Goal: Information Seeking & Learning: Understand process/instructions

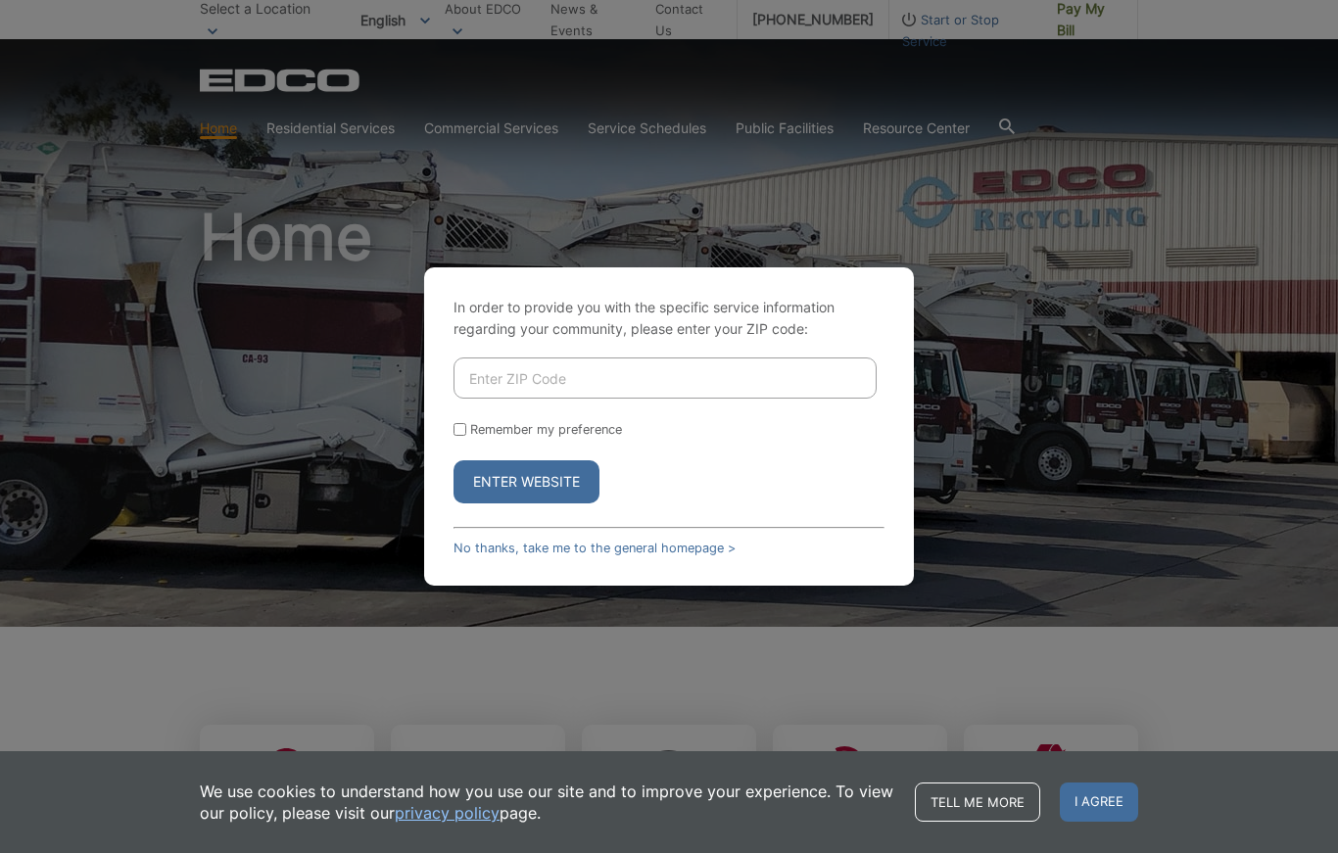
click at [501, 396] on input "Enter ZIP Code" at bounding box center [664, 377] width 423 height 41
type input "90712"
click at [528, 503] on button "Enter Website" at bounding box center [526, 481] width 146 height 43
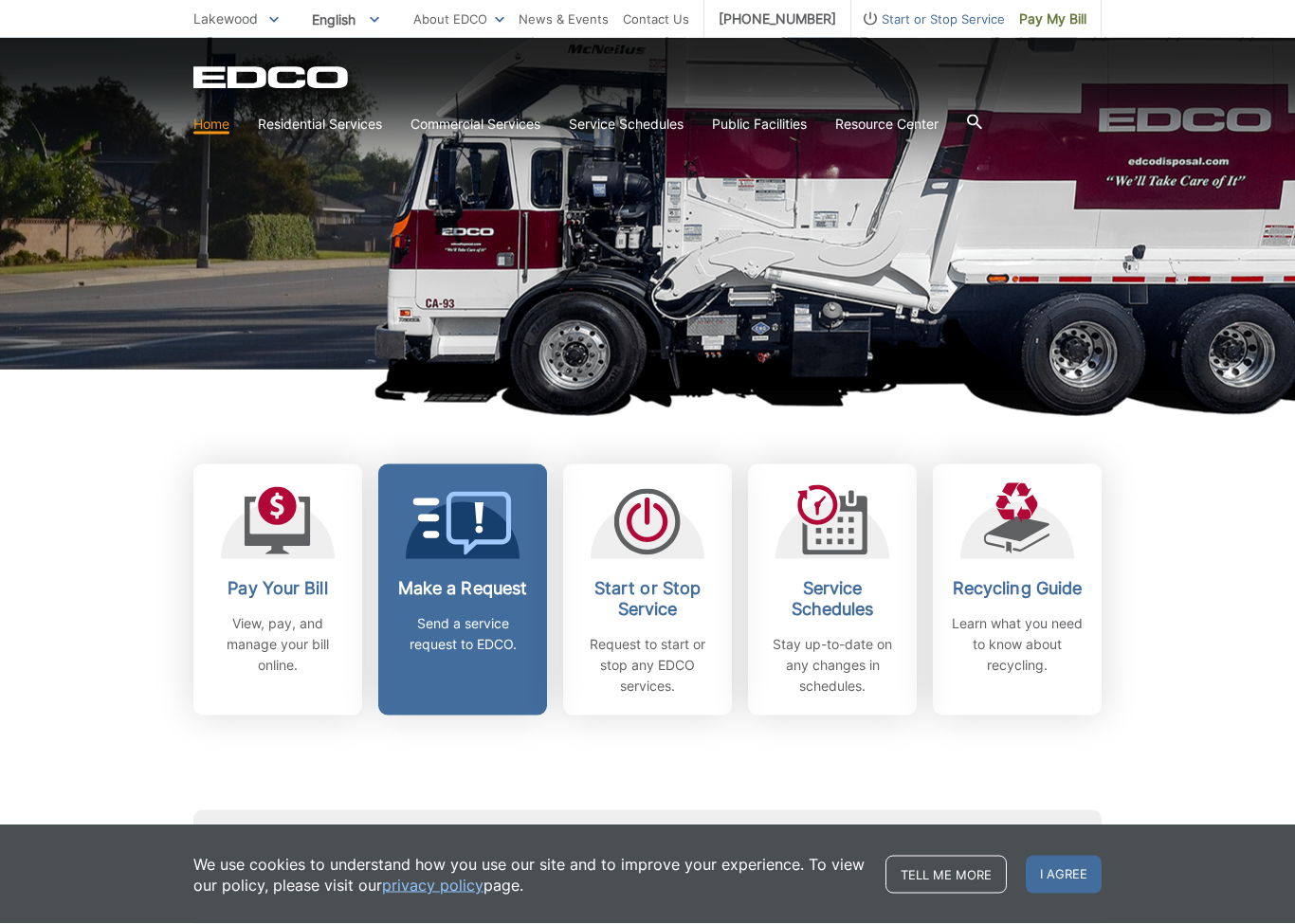
scroll to position [240, 0]
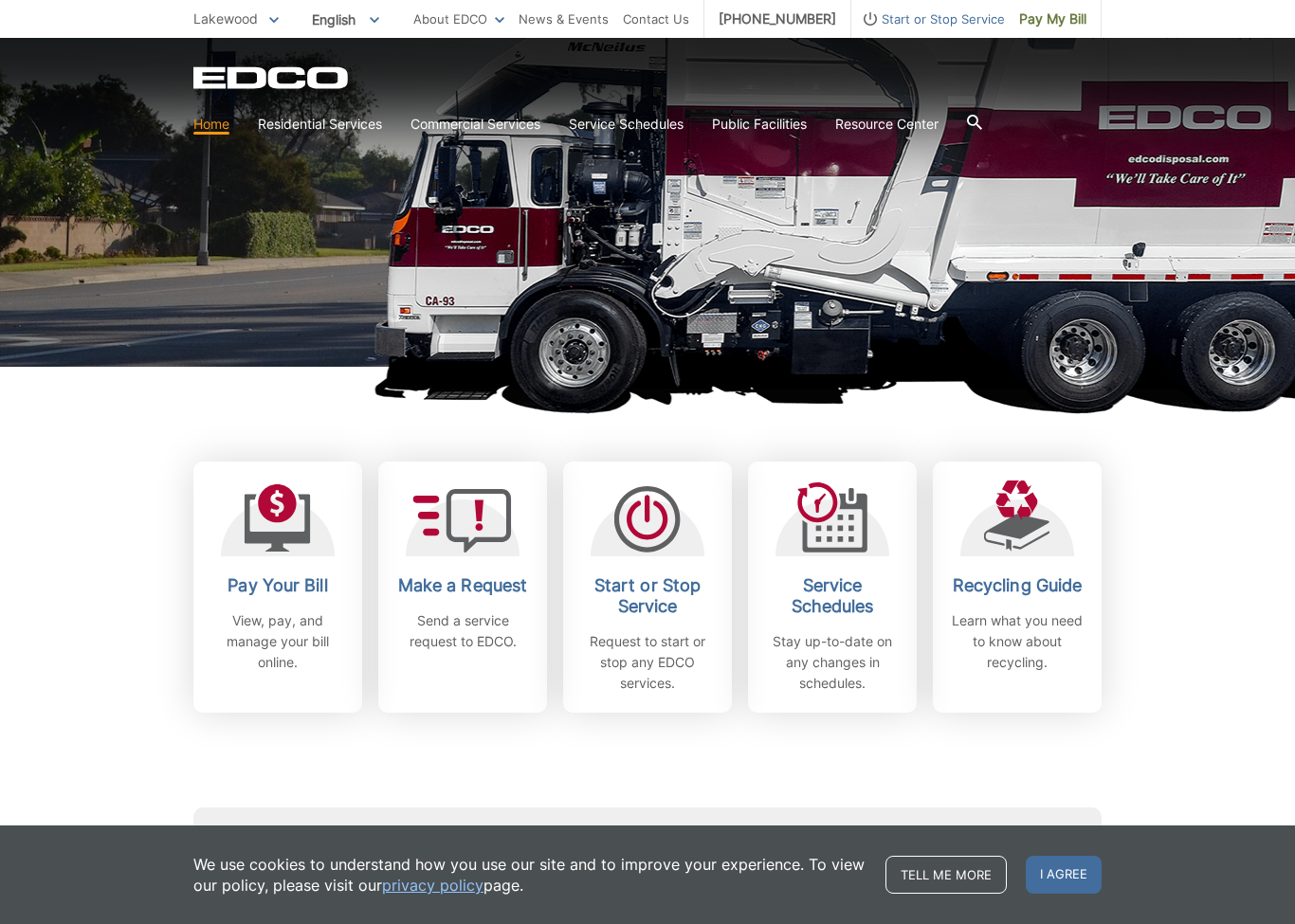
click at [765, 764] on div "Subscribe to EDCO service alerts, upcoming events & environmental news: Submit" at bounding box center [648, 820] width 908 height 217
click at [665, 681] on p "Request to start or stop any EDCO services." at bounding box center [647, 662] width 140 height 63
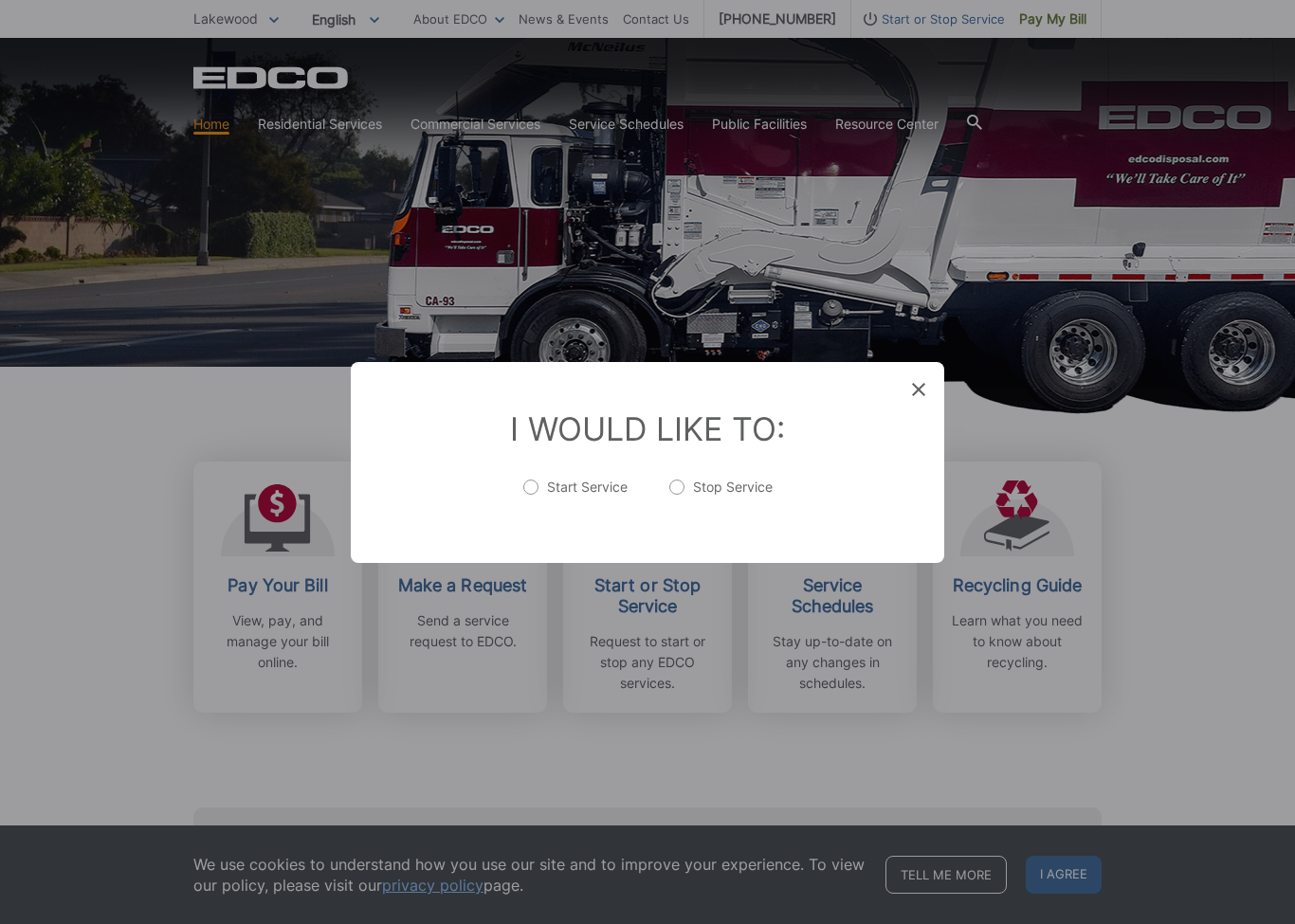
click at [624, 765] on div "Entry Status None In Progress Completed None None In Progress Completed I Would…" at bounding box center [648, 462] width 1295 height 924
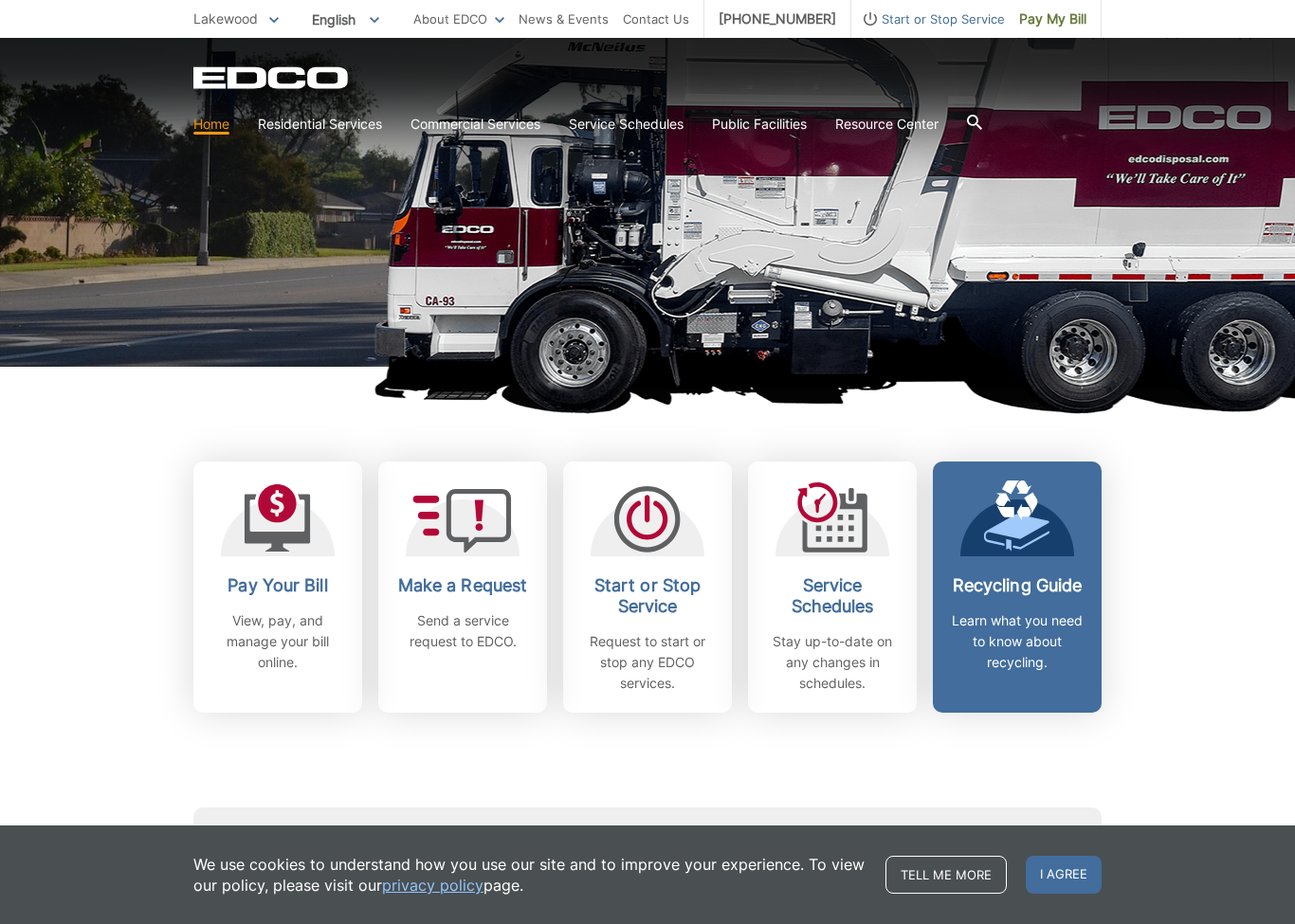
click at [1031, 586] on h2 "Recycling Guide" at bounding box center [1016, 585] width 140 height 21
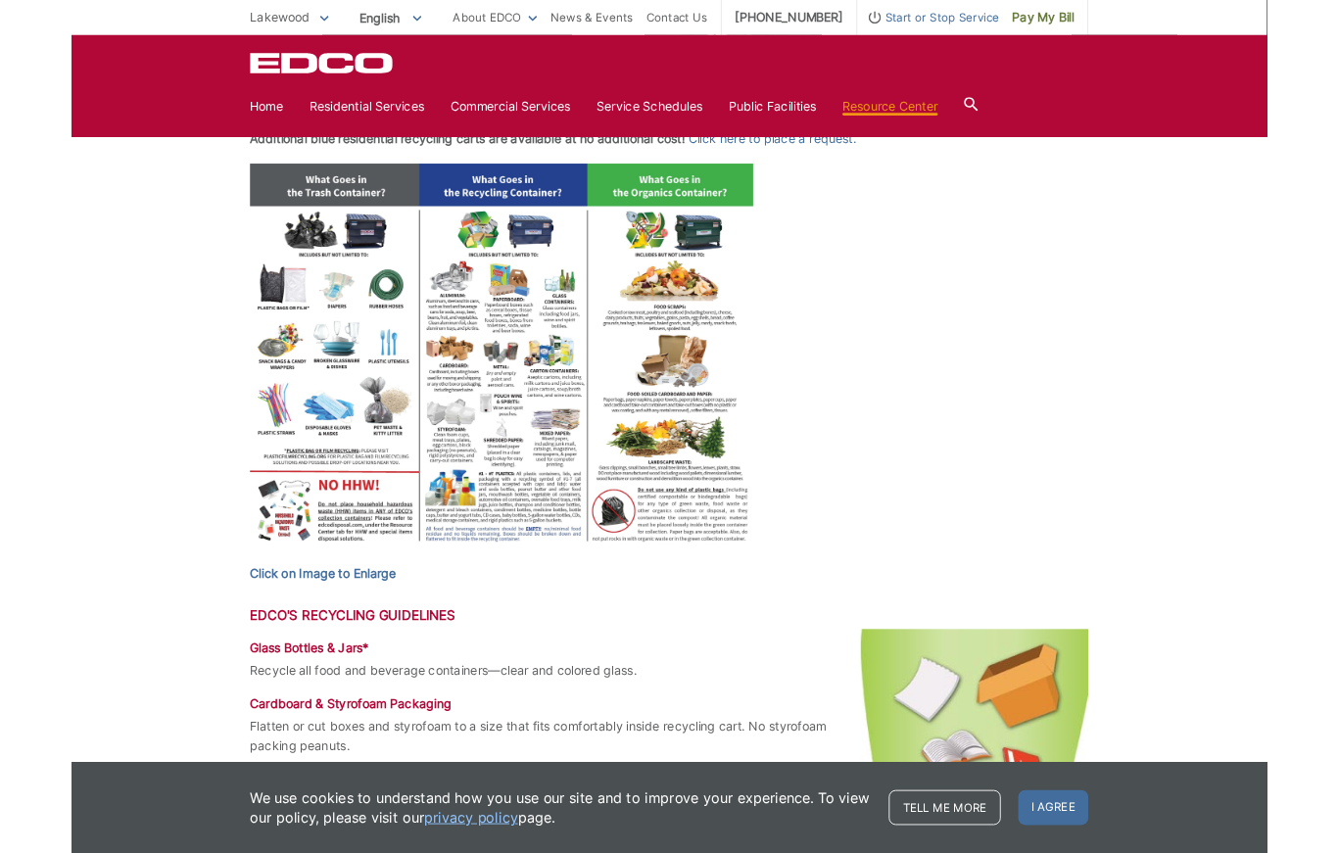
scroll to position [754, 0]
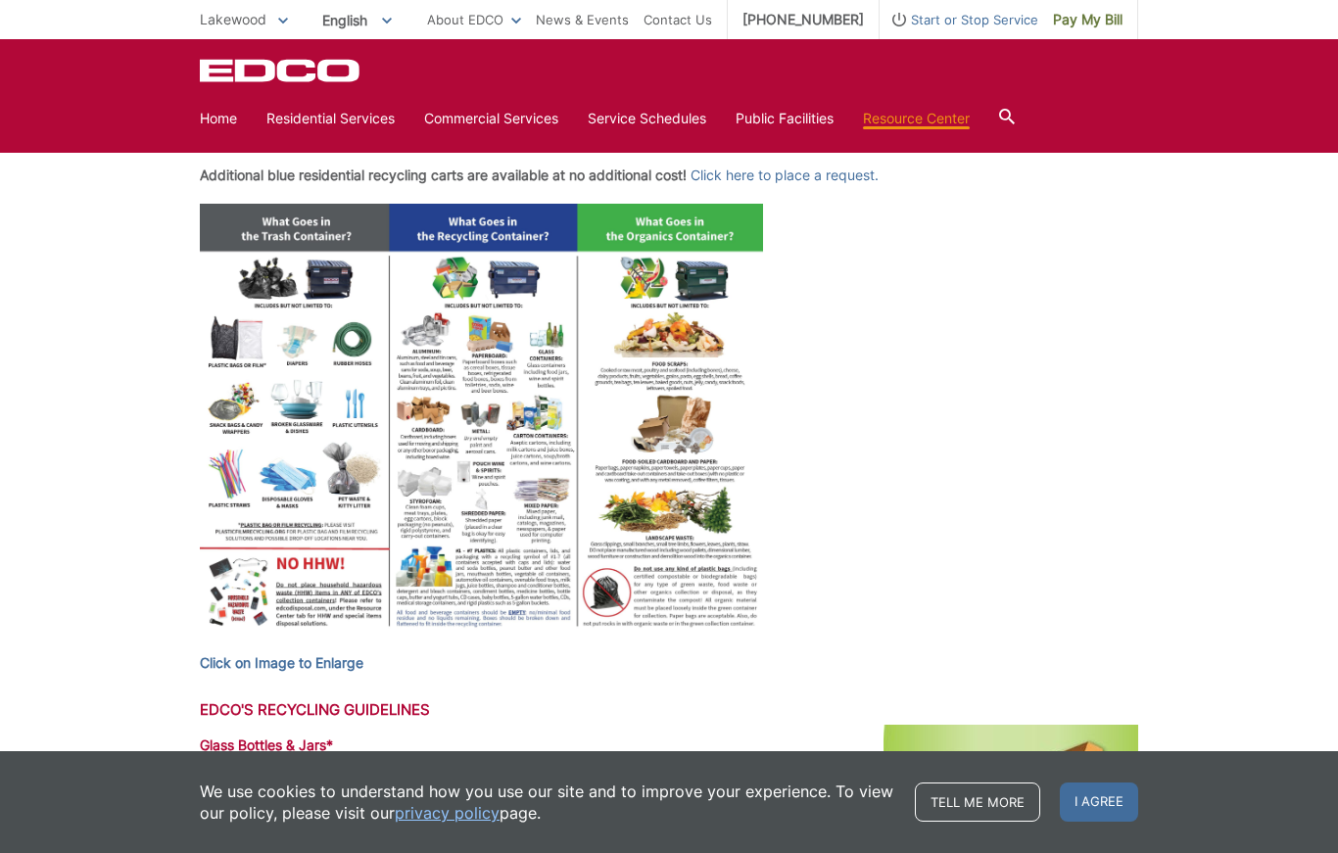
click at [653, 409] on img at bounding box center [481, 421] width 563 height 435
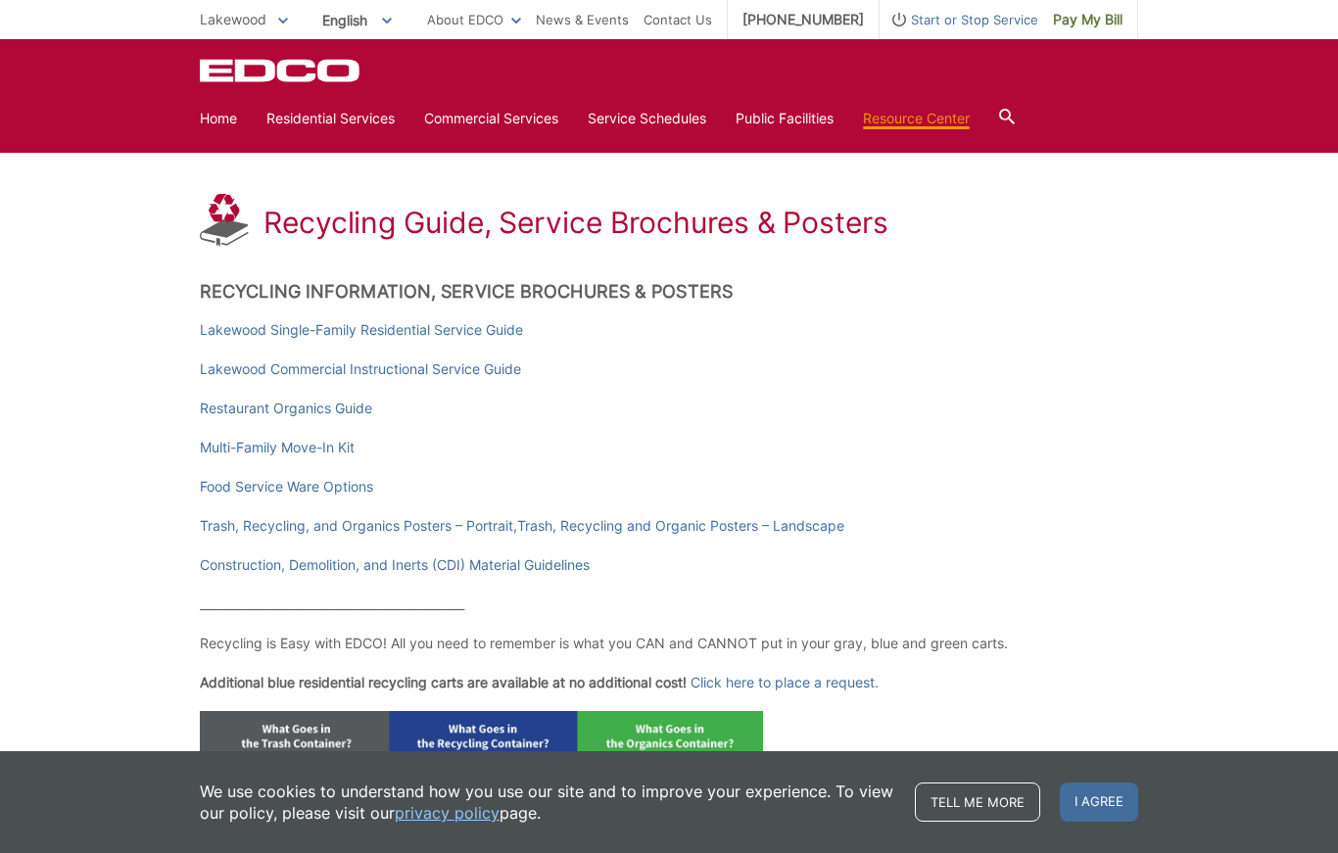
scroll to position [0, 0]
